Goal: Communication & Community: Answer question/provide support

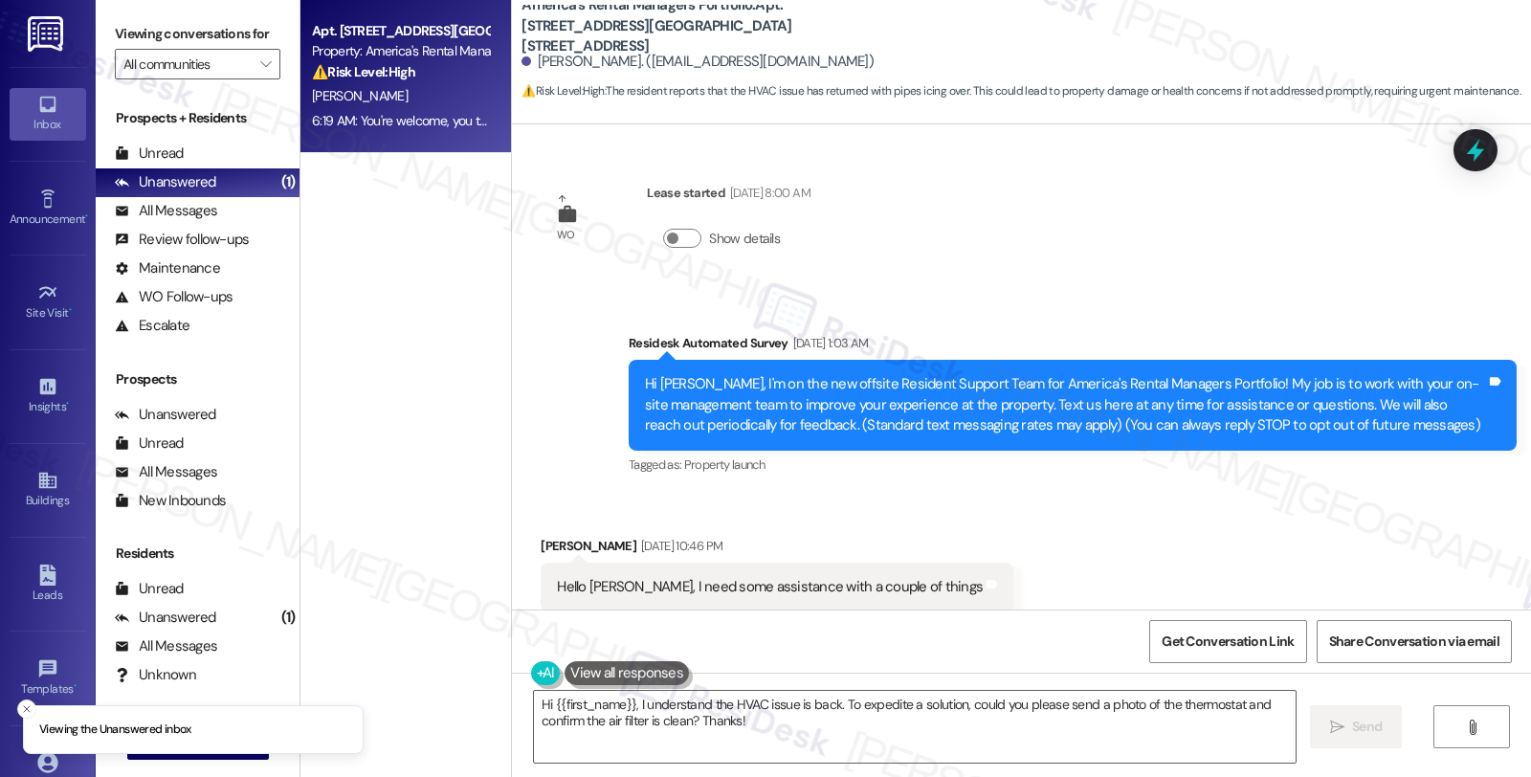
scroll to position [7733, 0]
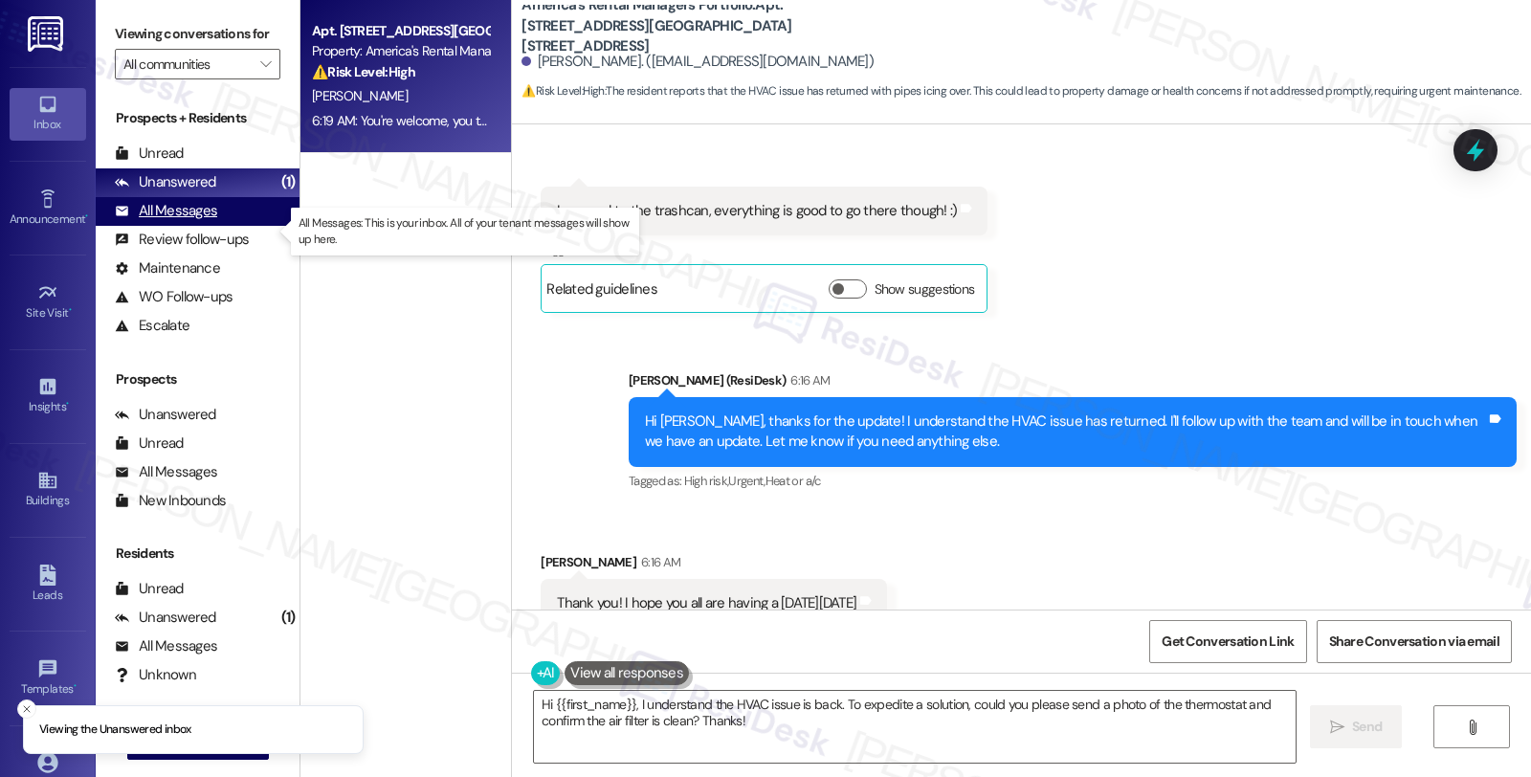
click at [202, 221] on div "All Messages" at bounding box center [166, 211] width 102 height 20
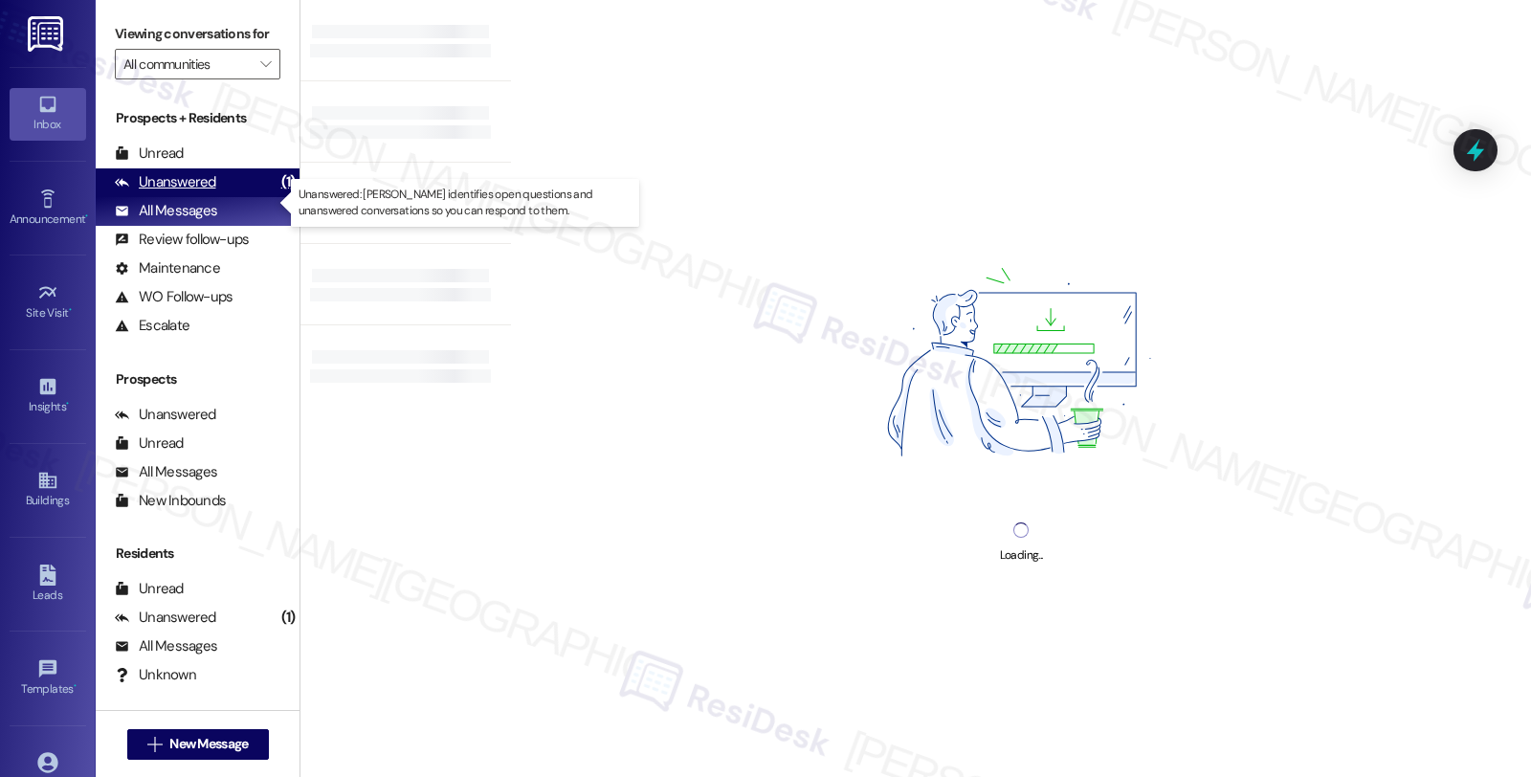
click at [201, 192] on div "Unanswered" at bounding box center [165, 182] width 101 height 20
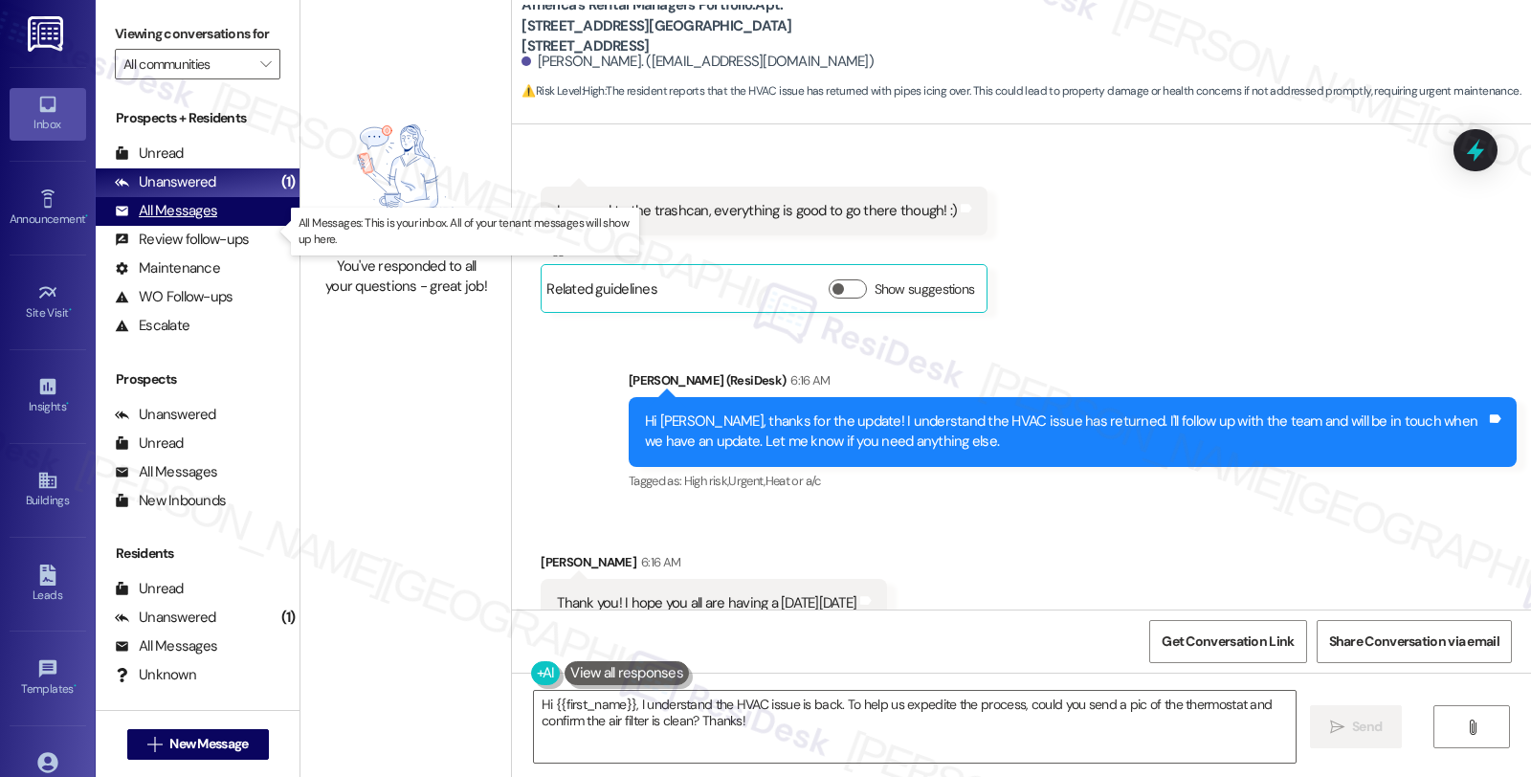
click at [230, 226] on div "All Messages (undefined)" at bounding box center [198, 211] width 204 height 29
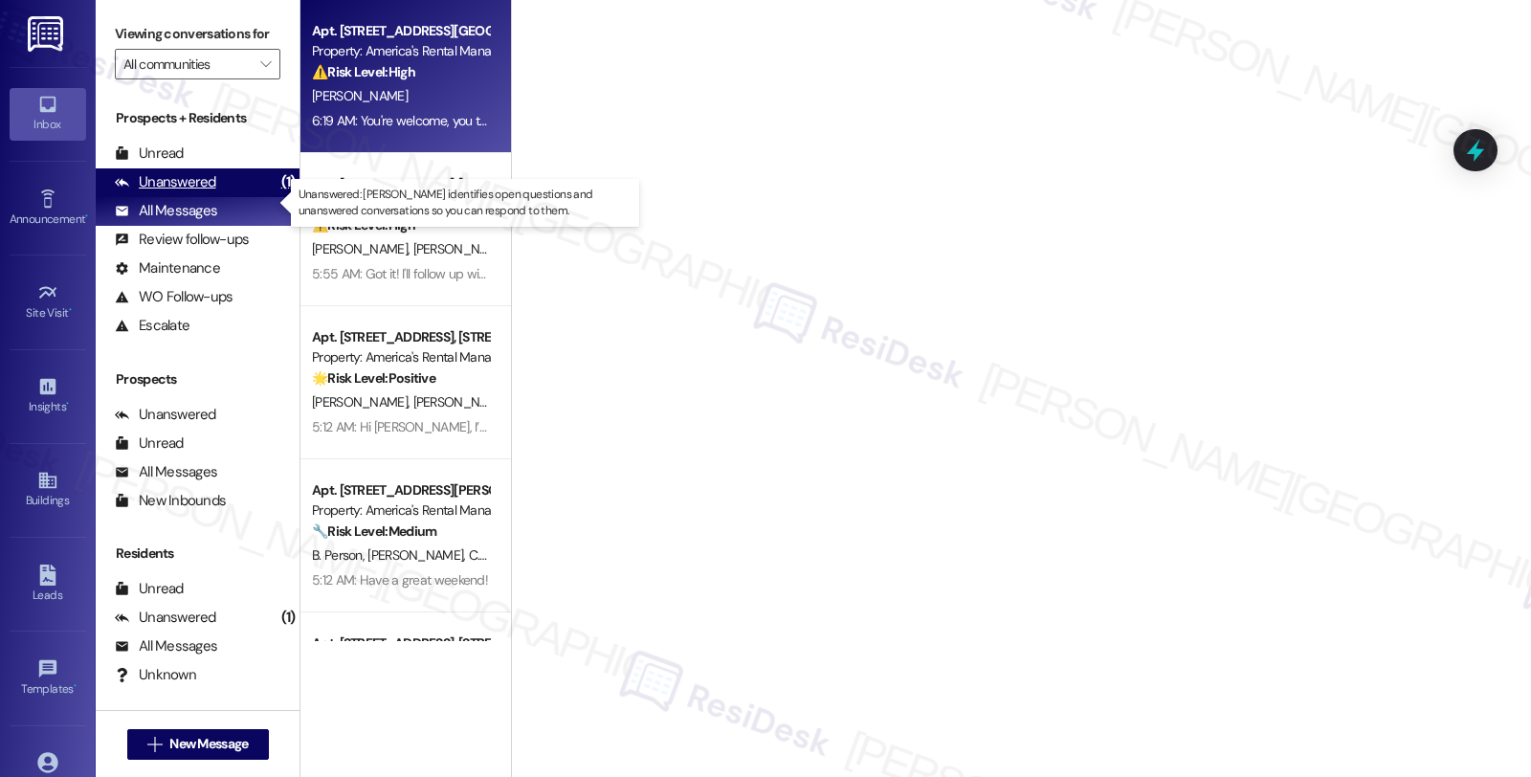
click at [223, 197] on div "Unanswered (1)" at bounding box center [198, 182] width 204 height 29
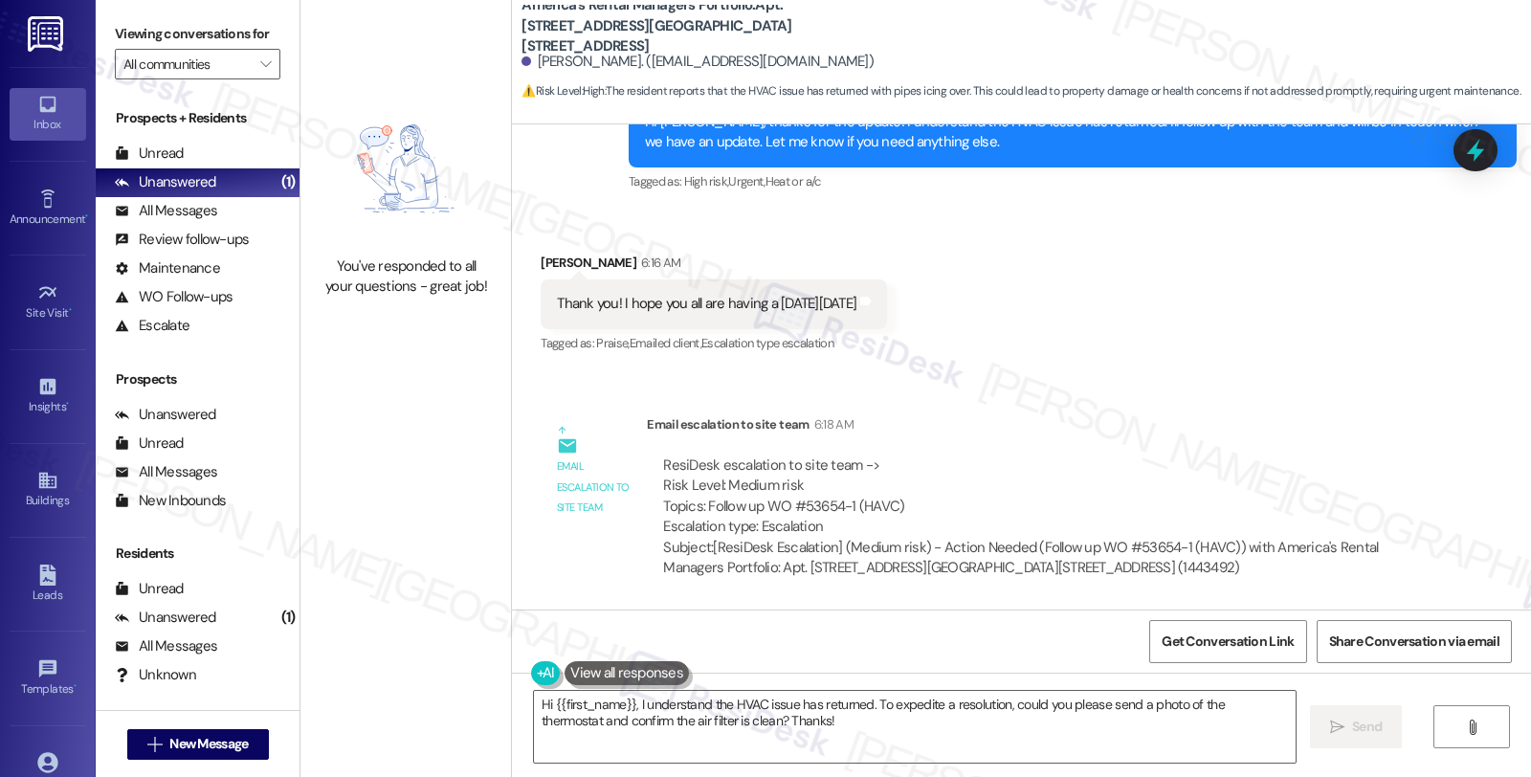
scroll to position [8131, 0]
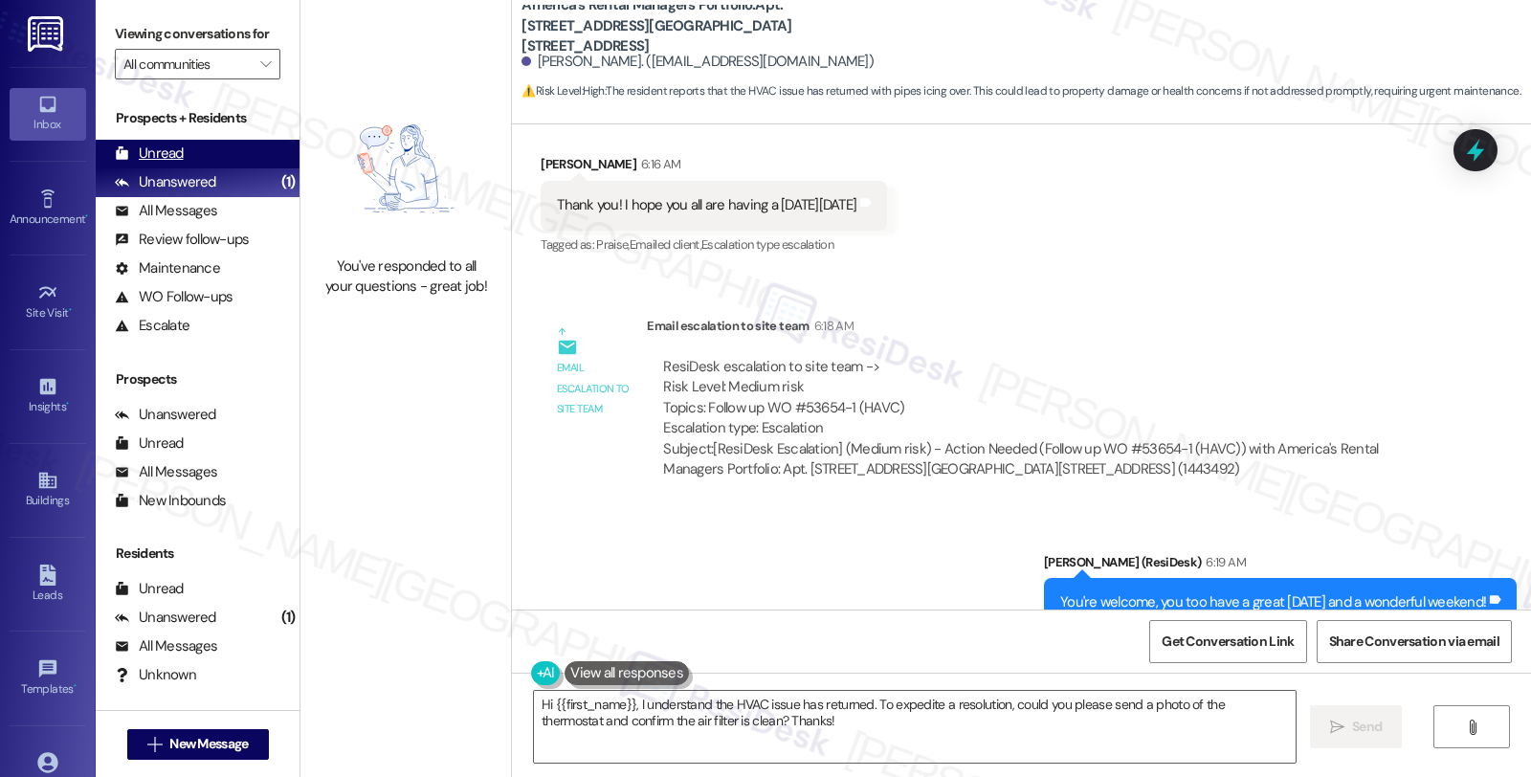
click at [177, 168] on div "Unread (0)" at bounding box center [198, 154] width 204 height 29
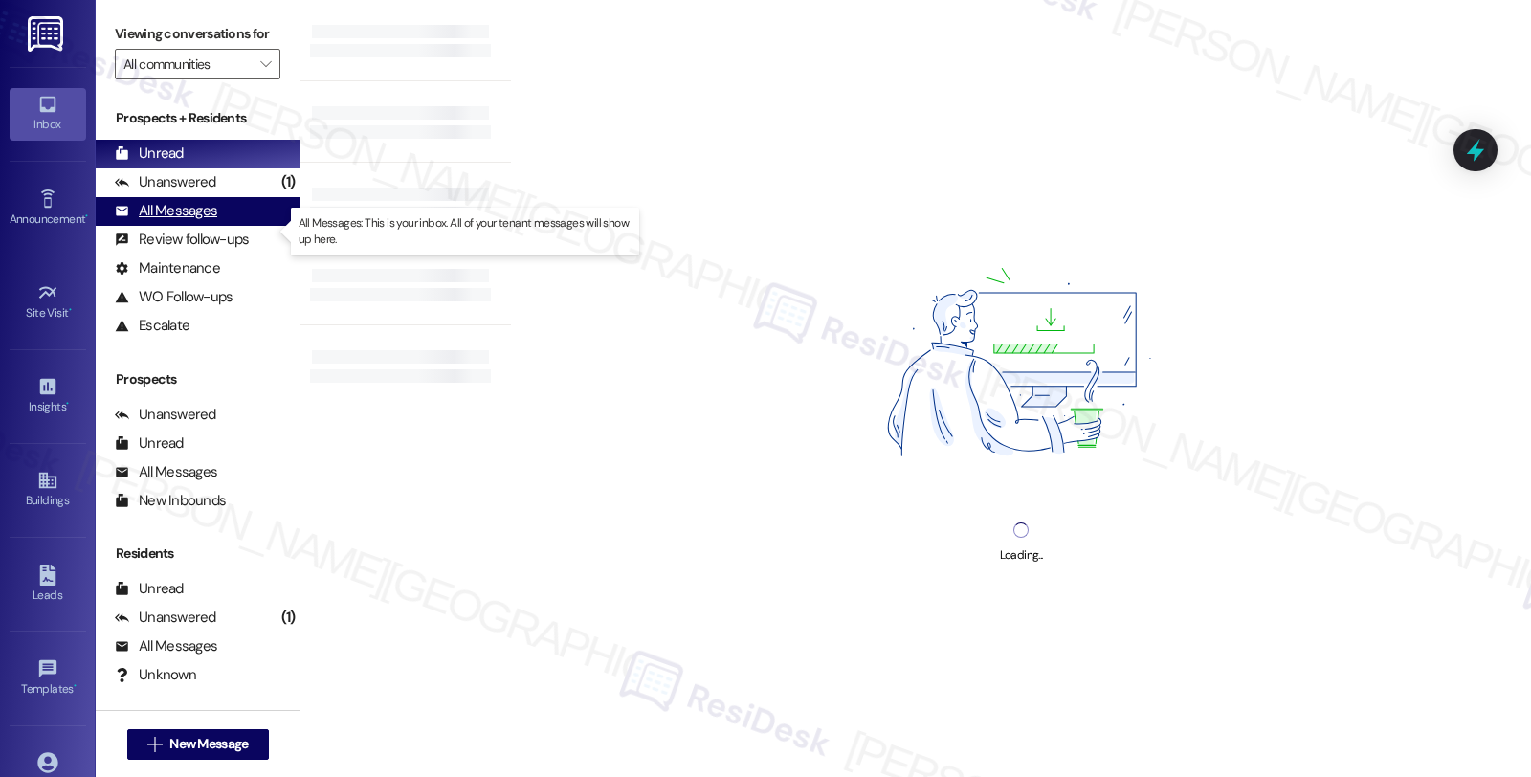
click at [179, 221] on div "All Messages" at bounding box center [166, 211] width 102 height 20
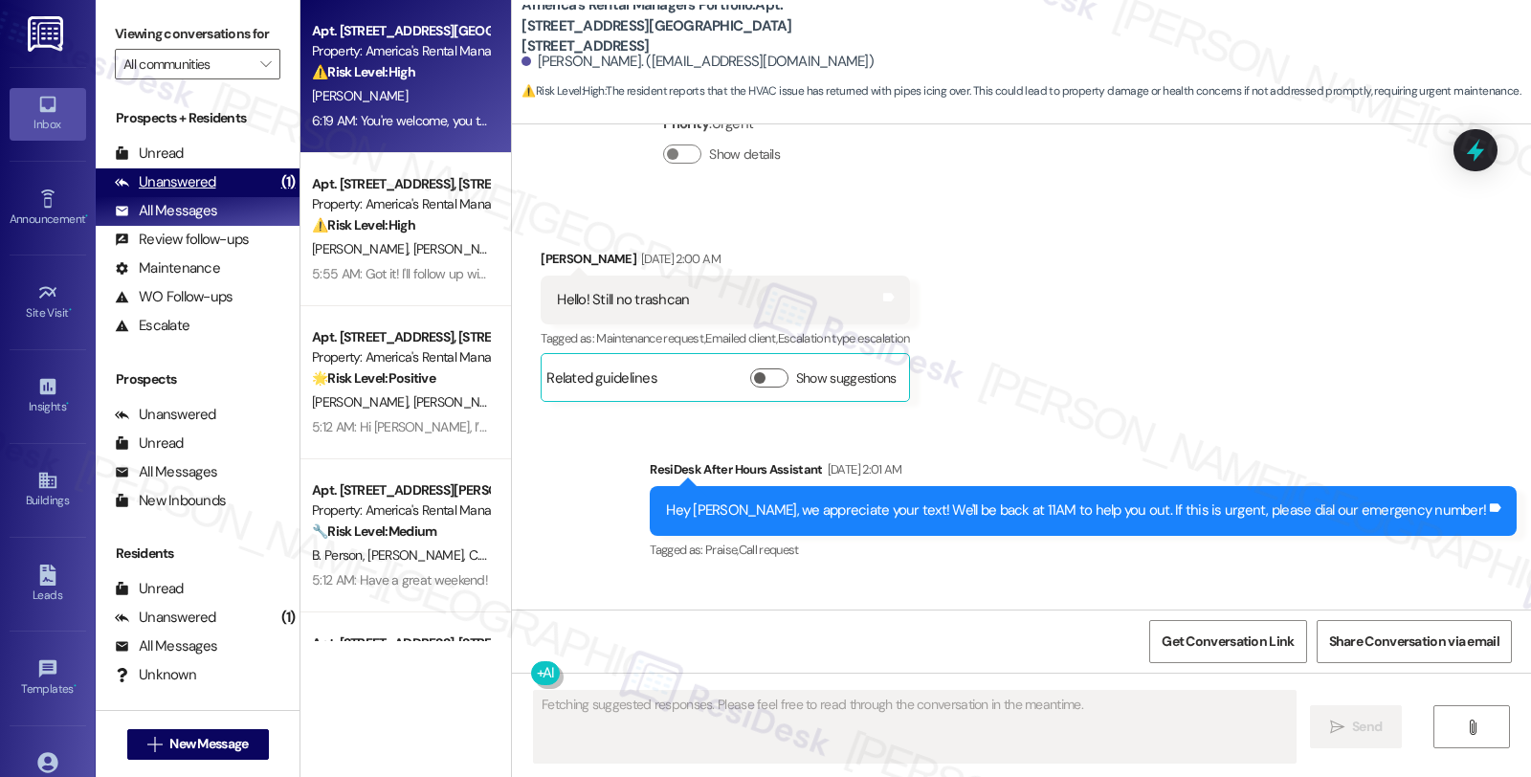
click at [216, 197] on div "Unanswered (1)" at bounding box center [198, 182] width 204 height 29
